Goal: Check status

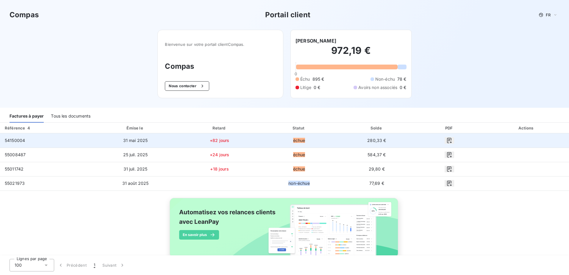
click at [449, 139] on icon "button" at bounding box center [449, 140] width 6 height 6
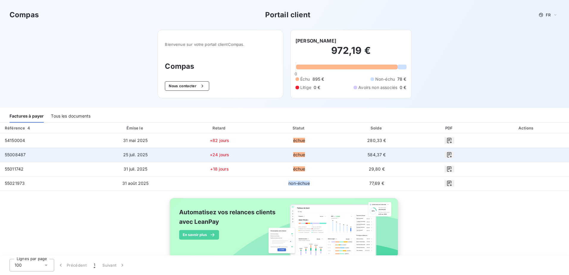
click at [446, 156] on icon "button" at bounding box center [449, 155] width 6 height 6
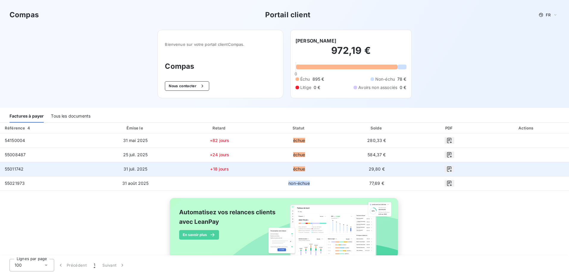
click at [446, 168] on icon "button" at bounding box center [449, 169] width 6 height 6
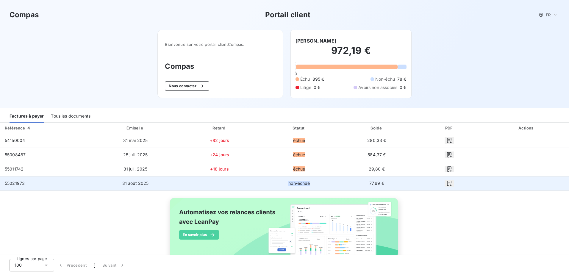
click at [448, 181] on icon "button" at bounding box center [449, 183] width 6 height 6
